Goal: Complete application form: Complete application form

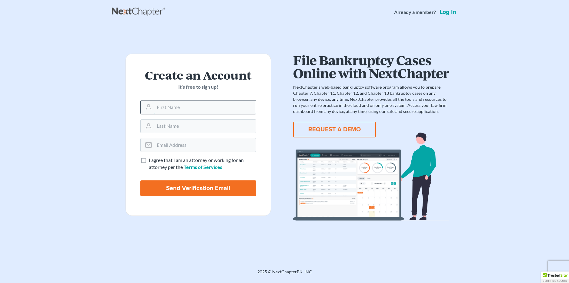
click at [167, 106] on input "text" at bounding box center [205, 107] width 102 height 13
type input "[PERSON_NAME]"
click at [171, 127] on input "text" at bounding box center [205, 126] width 102 height 13
type input "[PERSON_NAME]"
click at [171, 147] on input "email" at bounding box center [205, 145] width 102 height 13
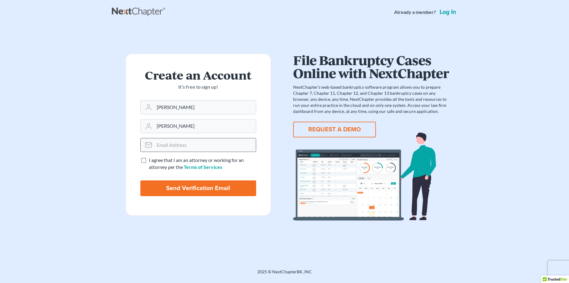
type input "a"
type input "s"
type input "x"
type input "v"
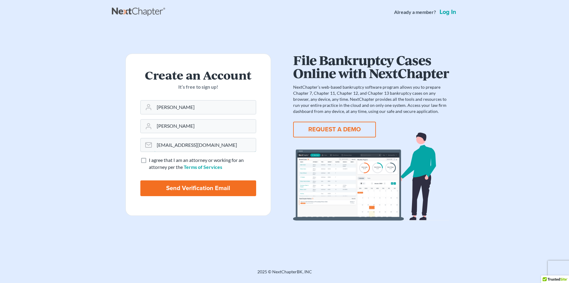
type input "ctucker@tuckermcanngroupllp.onmicrosoft.com"
click at [149, 160] on label "I agree that I am an attorney or working for an attorney per the Terms of Servi…" at bounding box center [202, 164] width 107 height 14
click at [151, 160] on input "I agree that I am an attorney or working for an attorney per the Terms of Servi…" at bounding box center [153, 159] width 4 height 4
checkbox input "true"
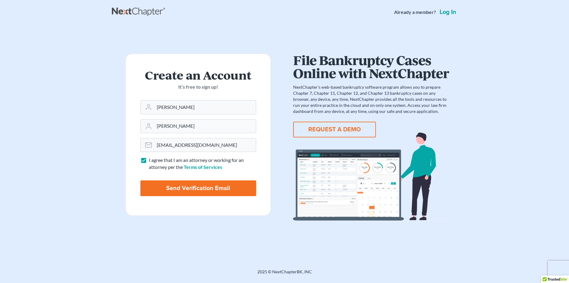
click at [181, 183] on input "Send Verification Email" at bounding box center [198, 189] width 116 height 16
type input "Thinking..."
click at [185, 110] on input "text" at bounding box center [205, 107] width 102 height 13
type input "[PERSON_NAME]"
click at [177, 129] on input "text" at bounding box center [205, 126] width 102 height 13
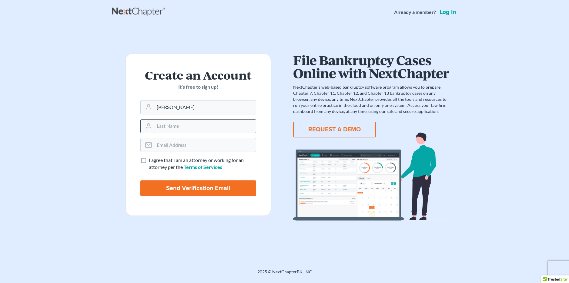
type input "[PERSON_NAME]"
click at [178, 146] on input "email" at bounding box center [205, 145] width 102 height 13
click at [196, 145] on input "ctucker@tuckermccangroupllp.onmicrosoft.com" at bounding box center [205, 145] width 102 height 13
type input "ctucker@tuckermccanngroupllp.onmicrosoft.com"
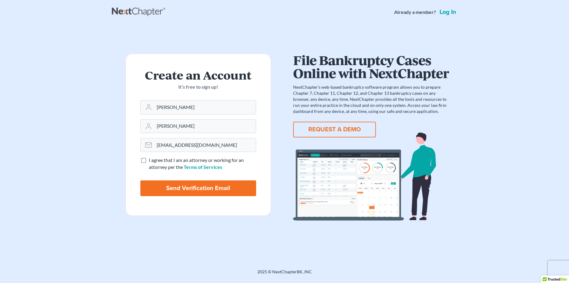
scroll to position [0, 0]
click at [202, 188] on input "Send Verification Email" at bounding box center [198, 189] width 116 height 16
type input "Thinking..."
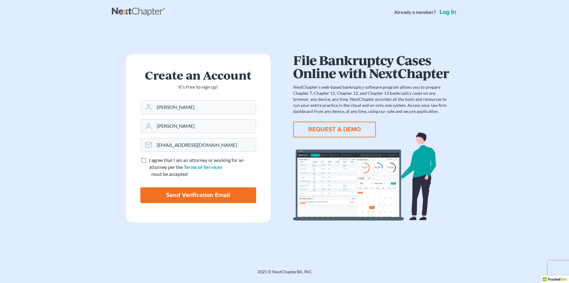
click at [149, 158] on label "I agree that I am an attorney or working for an attorney per the Terms of Servi…" at bounding box center [202, 164] width 107 height 14
click at [151, 158] on input "I agree that I am an attorney or working for an attorney per the Terms of Servi…" at bounding box center [153, 159] width 4 height 4
checkbox input "true"
click at [189, 197] on input "Send Verification Email" at bounding box center [198, 196] width 116 height 16
type input "Thinking..."
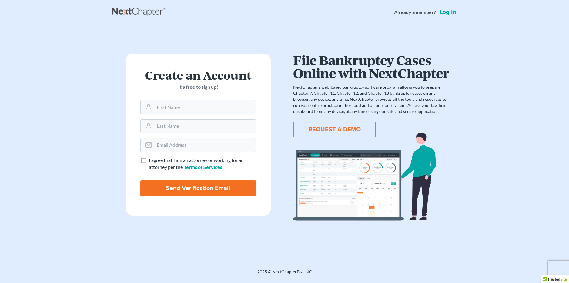
click at [450, 12] on link "Log in" at bounding box center [447, 12] width 19 height 6
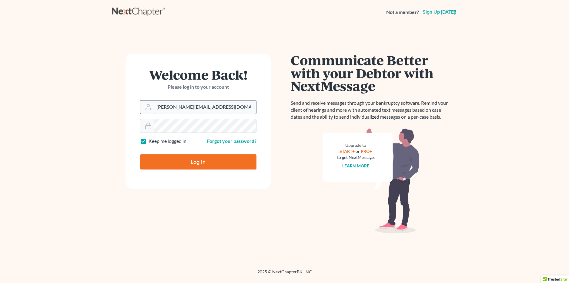
click at [217, 109] on input "[PERSON_NAME][EMAIL_ADDRESS][DOMAIN_NAME]" at bounding box center [205, 107] width 102 height 13
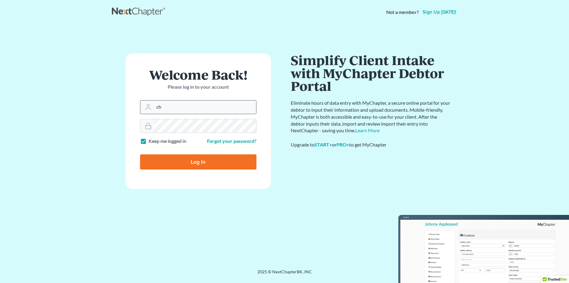
type input "c"
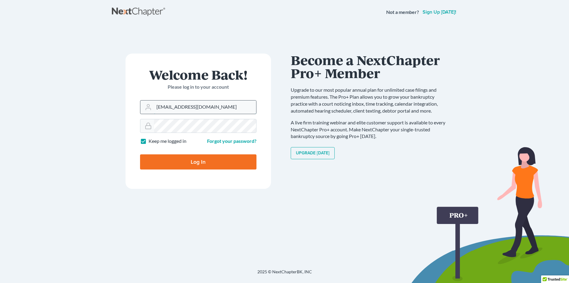
scroll to position [0, 9]
type input "[EMAIL_ADDRESS][DOMAIN_NAME]"
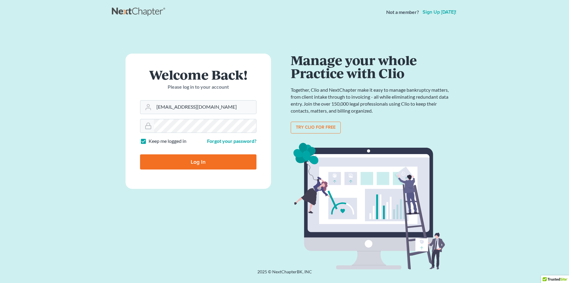
click at [213, 156] on input "Log In" at bounding box center [198, 162] width 116 height 15
type input "Thinking..."
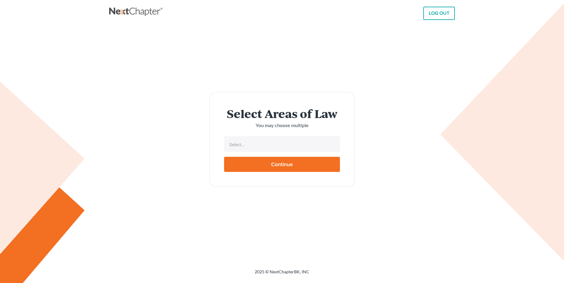
select select
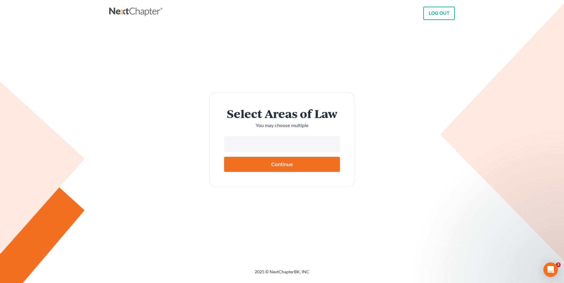
click at [250, 143] on input "text" at bounding box center [281, 144] width 107 height 9
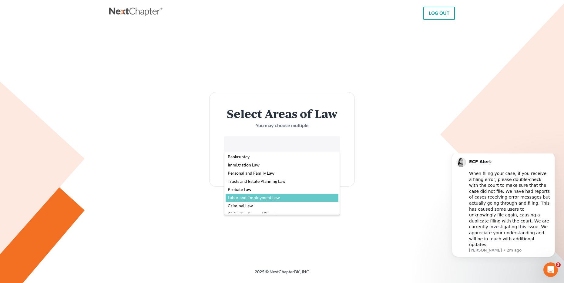
select select "4564"
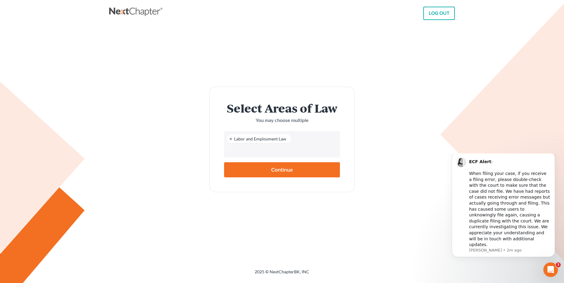
scroll to position [27, 0]
click at [303, 171] on input "Continue" at bounding box center [282, 169] width 116 height 15
type input "Thinking..."
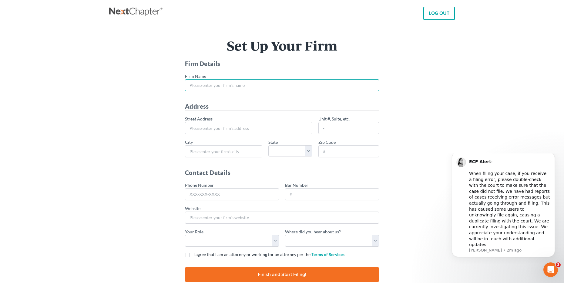
click at [263, 85] on input "* Firm Name" at bounding box center [282, 85] width 194 height 12
type input "Tucker McCann Law Group LLP"
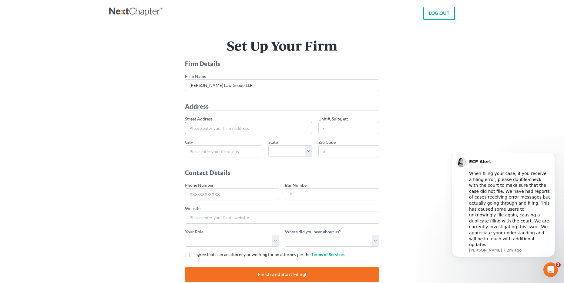
click at [238, 131] on input "* Street Address" at bounding box center [248, 128] width 127 height 12
type input "4933 Auburn Ave"
click at [227, 154] on input "* City" at bounding box center [223, 152] width 77 height 12
type input "Berthesda"
click at [310, 149] on select "- AL AK AR AZ CA CO CT DE DC FL GA GU HI ID IL IN IA KS KY LA ME MD MA MI MN MS…" at bounding box center [290, 151] width 44 height 11
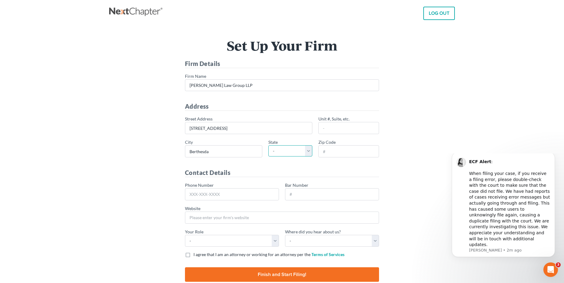
select select "MD"
click at [268, 146] on select "- AL AK AR AZ CA CO CT DE DC FL GA GU HI ID IL IN IA KS KY LA ME MD MA MI MN MS…" at bounding box center [290, 151] width 44 height 11
click at [331, 152] on input "* Zip Code" at bounding box center [348, 152] width 61 height 12
type input "20814"
click at [242, 196] on input "Phone Number" at bounding box center [232, 195] width 94 height 12
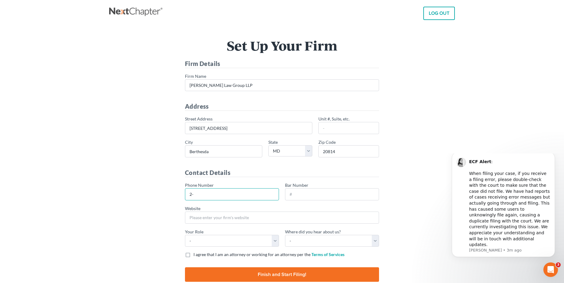
type input "2"
type input "301-338-6331"
click at [305, 195] on input "Bar Number" at bounding box center [332, 195] width 94 height 12
type input "0"
type input "993515"
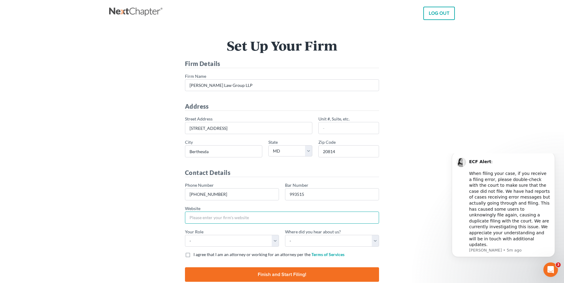
click at [207, 218] on input "Website" at bounding box center [282, 218] width 194 height 12
type input "www.tuckermccanngroupllp.com"
click at [274, 244] on select "- Attorney Paralegal Assistant" at bounding box center [232, 241] width 94 height 12
select select "attorney"
click at [185, 235] on select "- Attorney Paralegal Assistant" at bounding box center [232, 241] width 94 height 12
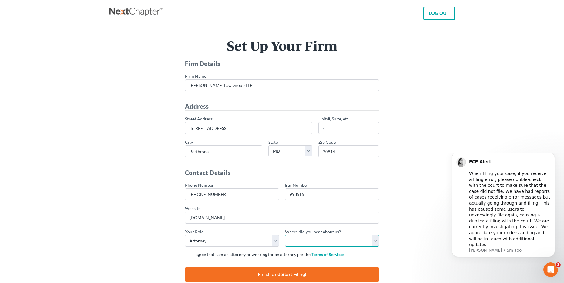
drag, startPoint x: 372, startPoint y: 242, endPoint x: 373, endPoint y: 239, distance: 3.1
click at [373, 239] on select "- Bar association Capterra Clio Email Facebook Google Word of mouth Other" at bounding box center [332, 241] width 94 height 12
select select "Other"
click at [285, 235] on select "- Bar association Capterra Clio Email Facebook Google Word of mouth Other" at bounding box center [332, 241] width 94 height 12
click at [193, 256] on label "I agree that I am an attorney or working for an attorney per the Terms of Servi…" at bounding box center [268, 255] width 151 height 6
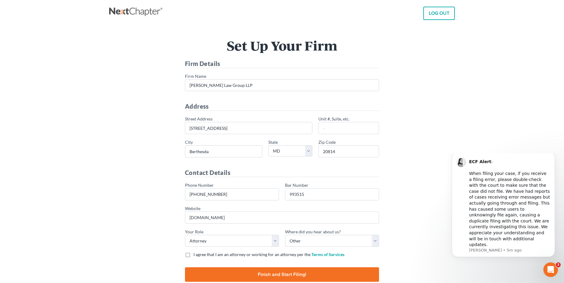
click at [196, 256] on input "I agree that I am an attorney or working for an attorney per the Terms of Servi…" at bounding box center [198, 254] width 4 height 4
checkbox input "true"
click at [273, 276] on input "Finish and Start Filing!" at bounding box center [282, 275] width 194 height 15
type input "Thinking..."
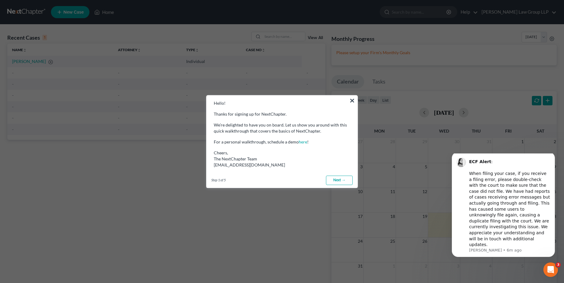
click at [337, 181] on link "Next →" at bounding box center [339, 181] width 27 height 10
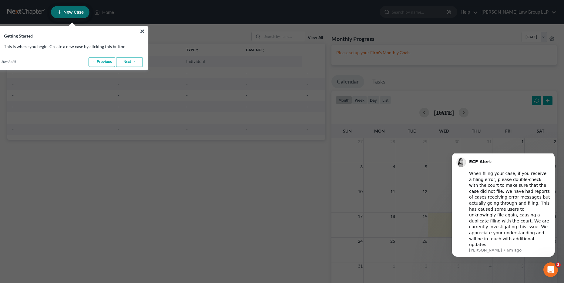
click at [75, 12] on span "New Case" at bounding box center [73, 12] width 20 height 5
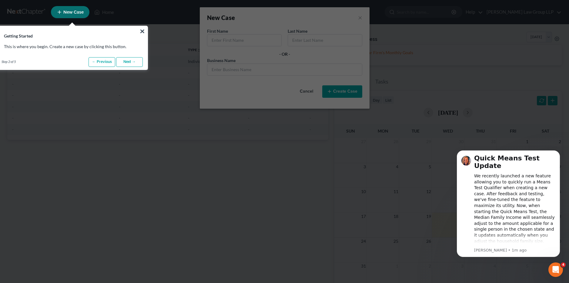
click at [132, 62] on link "Next →" at bounding box center [129, 62] width 27 height 10
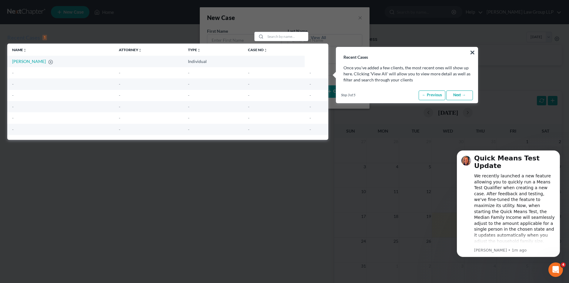
click at [461, 96] on link "Next →" at bounding box center [459, 96] width 27 height 10
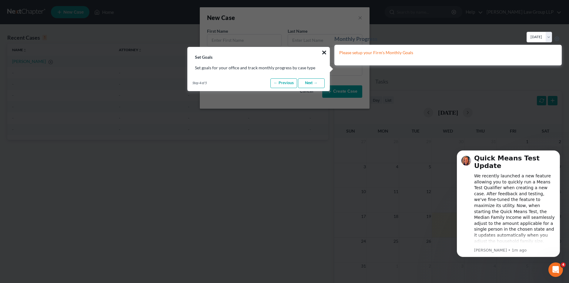
click at [322, 50] on button "×" at bounding box center [324, 53] width 6 height 10
